Goal: Contribute content

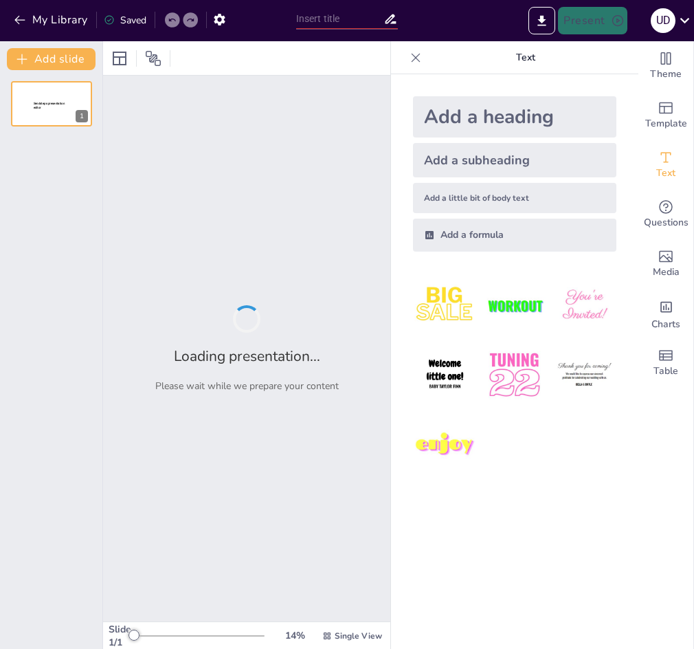
type input "Artistic Heritage: A Comparative Study of Theatre and Visual Arts in [GEOGRAPHI…"
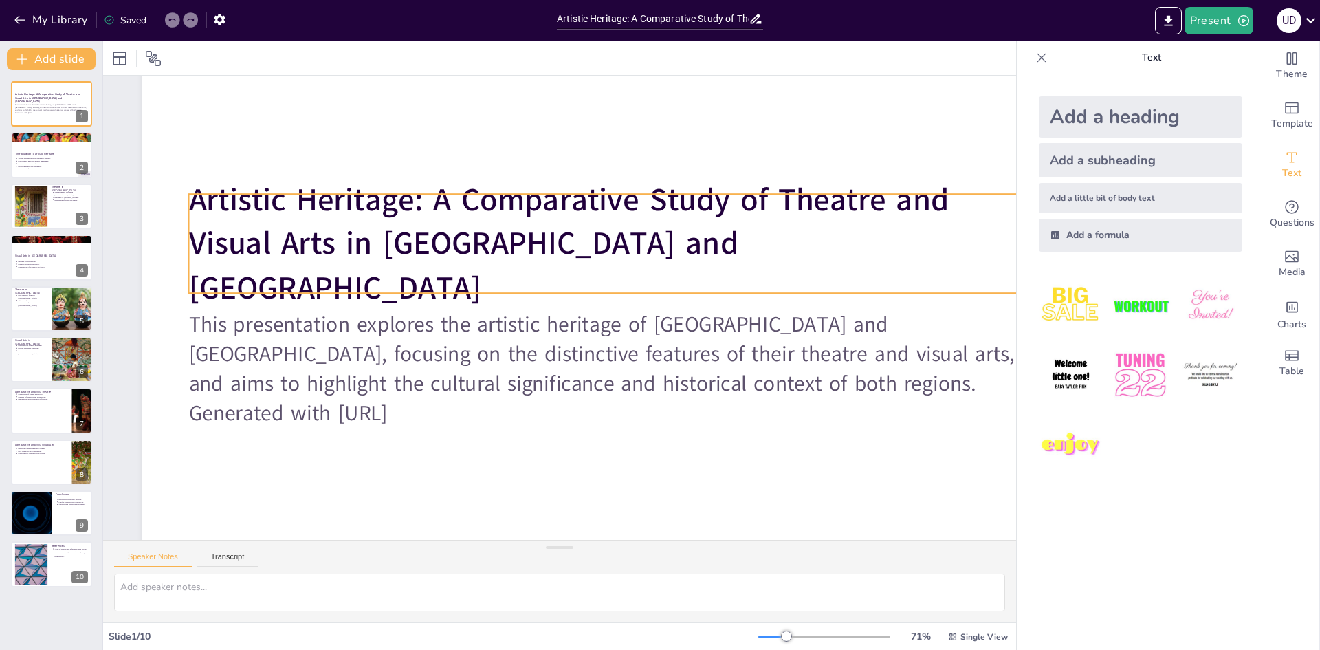
scroll to position [69, 0]
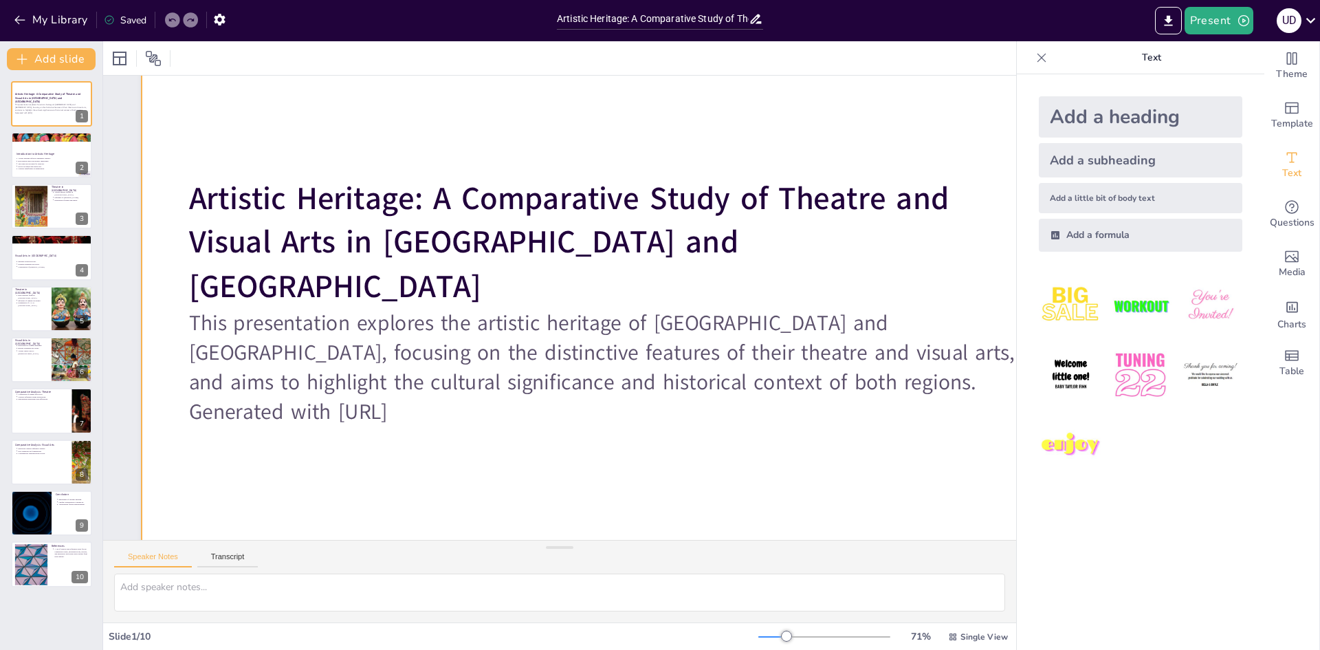
type textarea "Artistic heritage serves as a mirror to the identity of a community. By explori…"
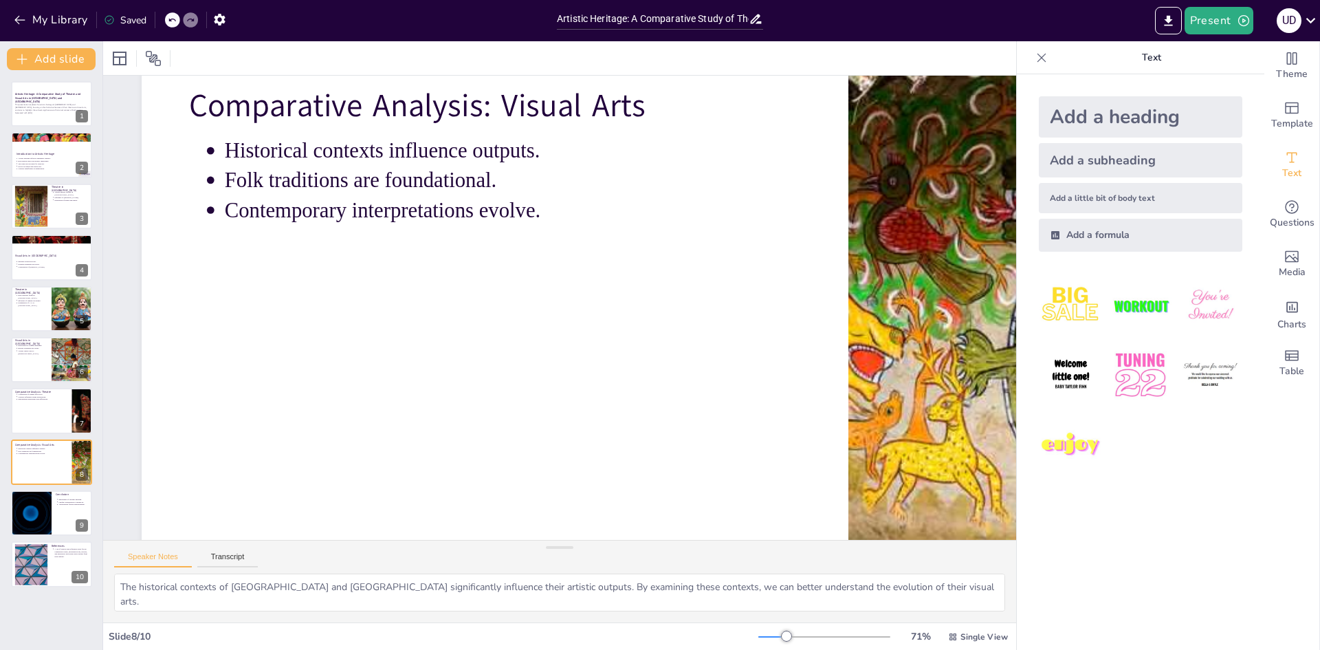
type textarea "The importance of cultural heritage cannot be overstated. It forms the backbone…"
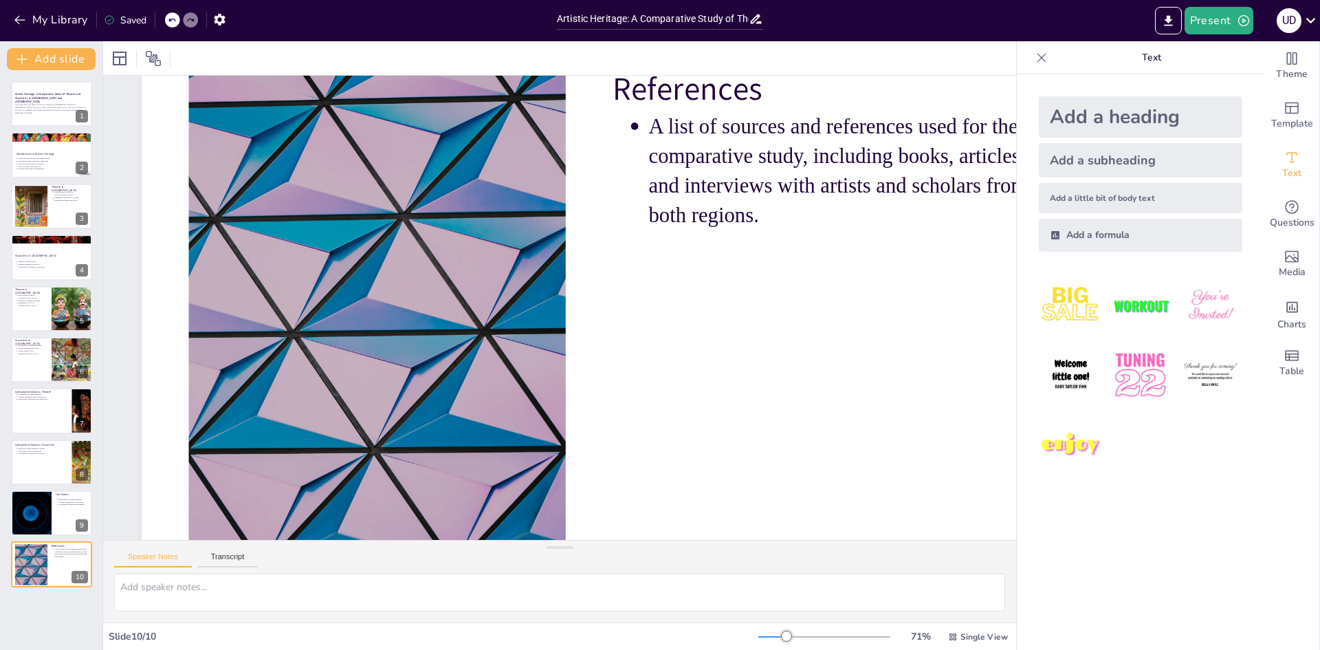
scroll to position [71, 0]
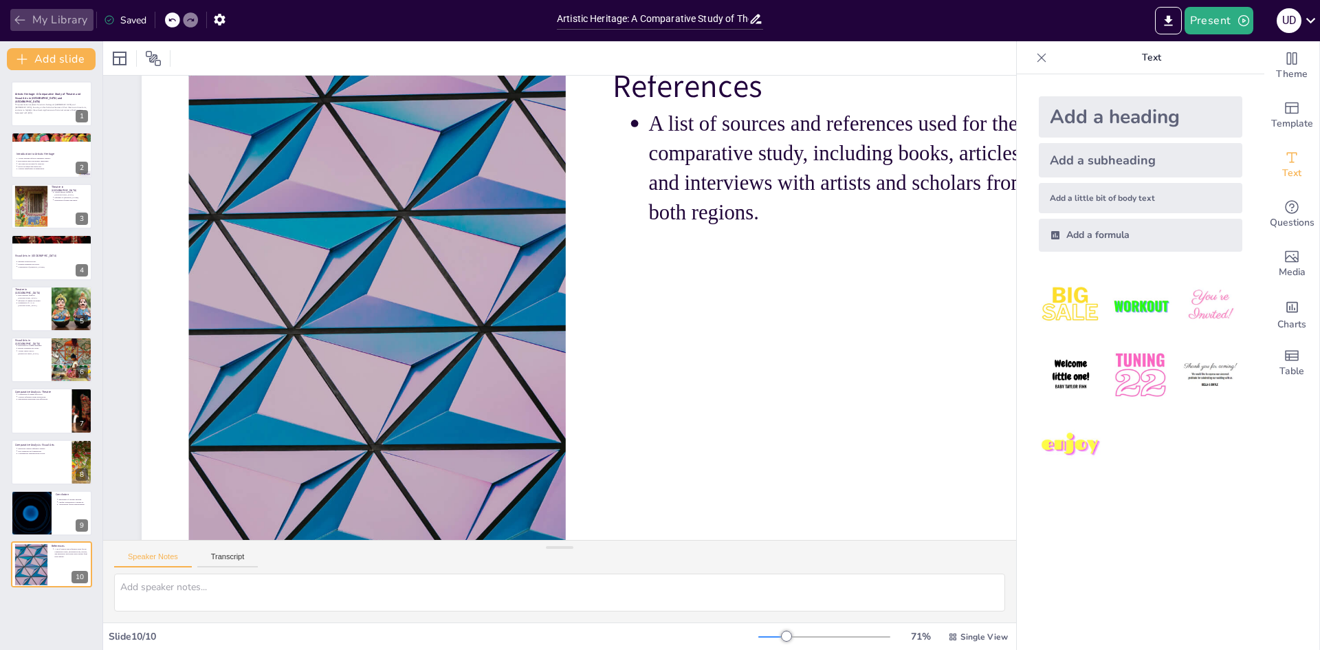
click at [23, 25] on icon "button" at bounding box center [20, 20] width 14 height 14
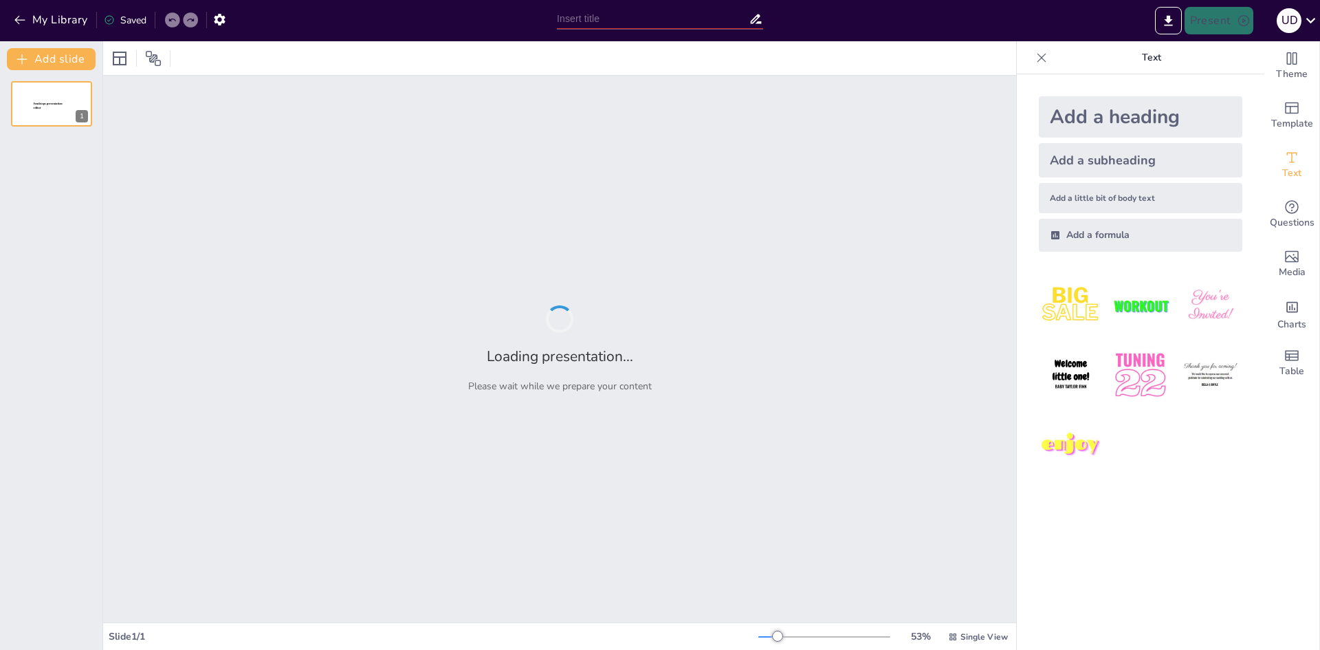
type input "Cultural Resonance: Exploring the Unique Shapes and Functions of Tamil Nadu and…"
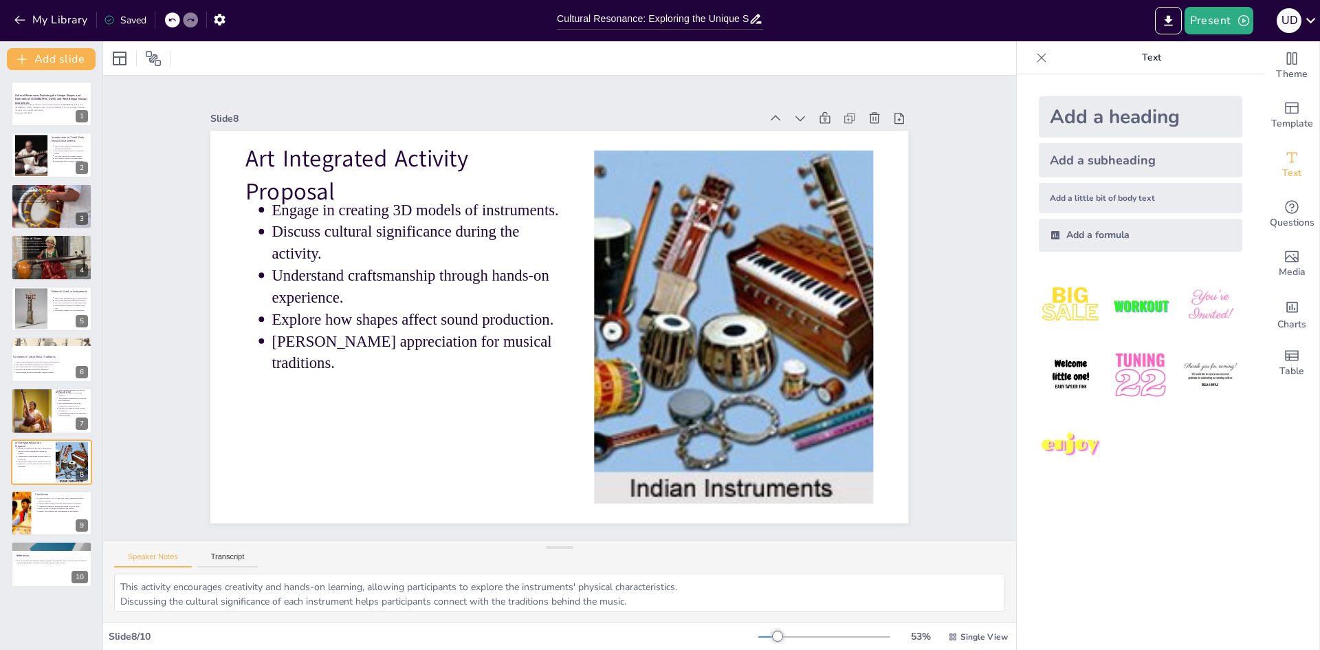
type textarea "The instruments from both regions serve as embodiments of their respective cult…"
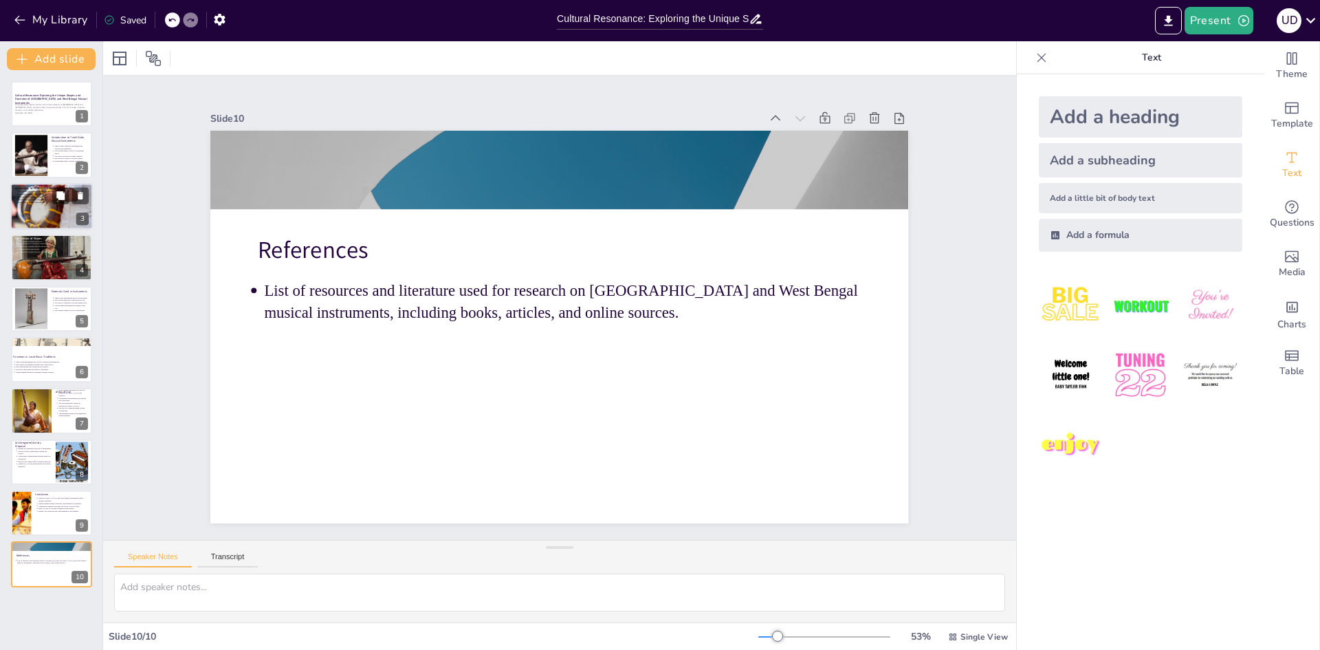
click at [41, 228] on div "Introduction to West Bengal Musical Instruments West Bengal's instruments are i…" at bounding box center [51, 206] width 82 height 47
type textarea "The instruments of West Bengal are deeply embedded in the region's folk traditi…"
